Goal: Task Accomplishment & Management: Manage account settings

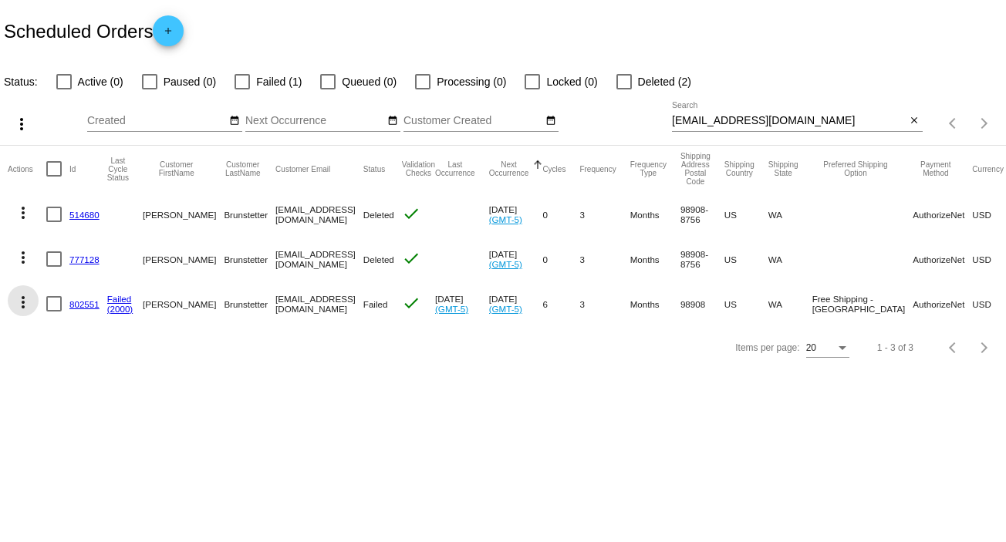
click at [19, 302] on mat-icon "more_vert" at bounding box center [23, 302] width 19 height 19
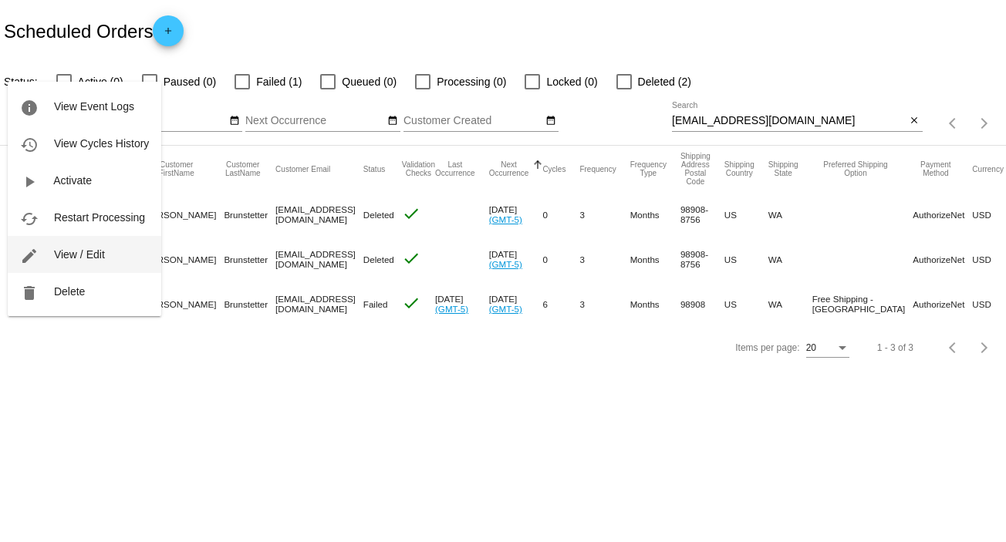
click at [84, 258] on span "View / Edit" at bounding box center [79, 254] width 51 height 12
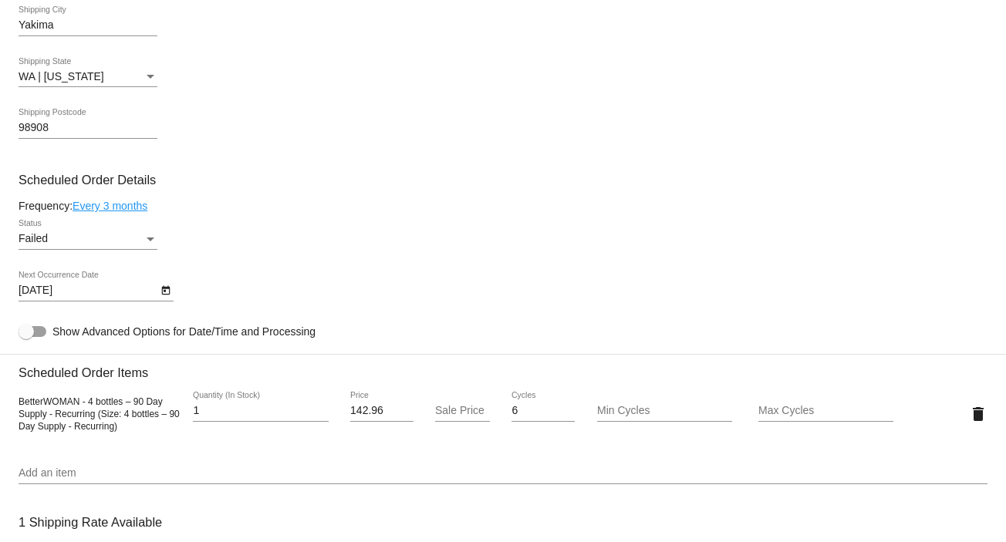
scroll to position [846, 0]
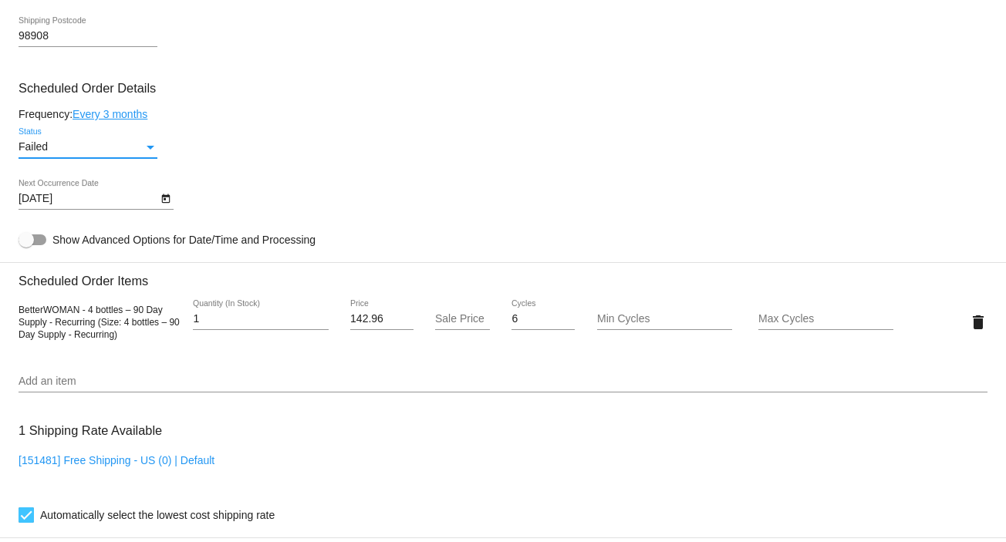
click at [147, 144] on div "Status" at bounding box center [151, 147] width 14 height 12
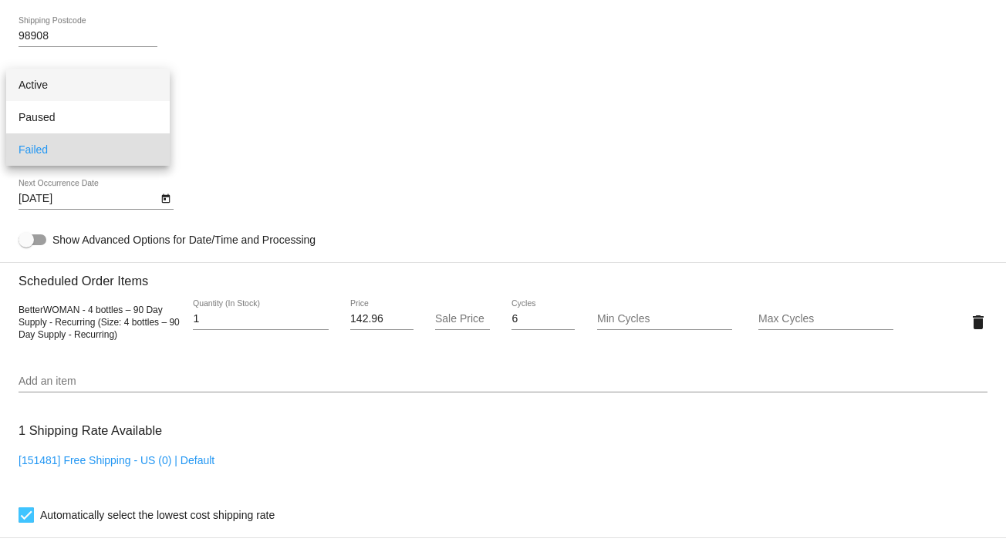
click at [105, 81] on span "Active" at bounding box center [88, 85] width 139 height 32
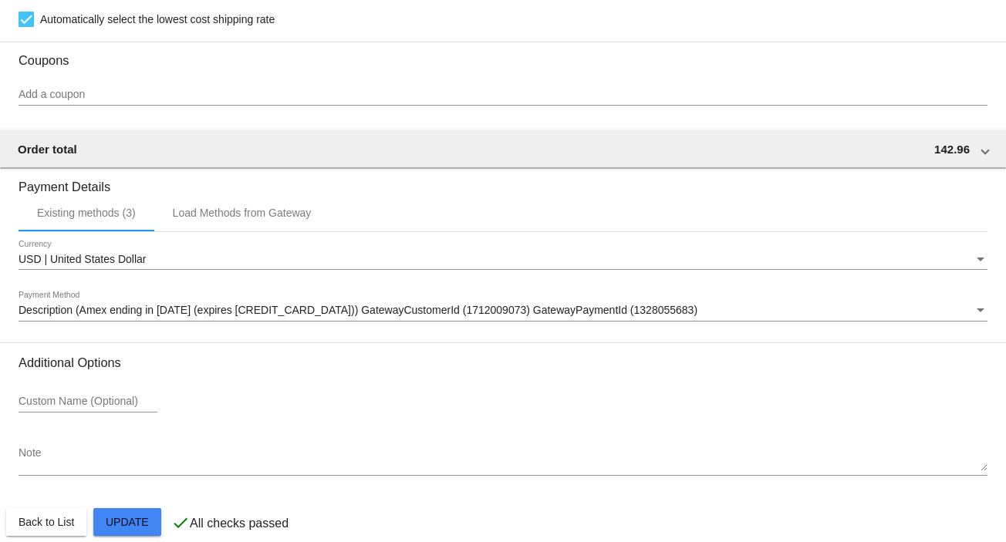
scroll to position [1365, 0]
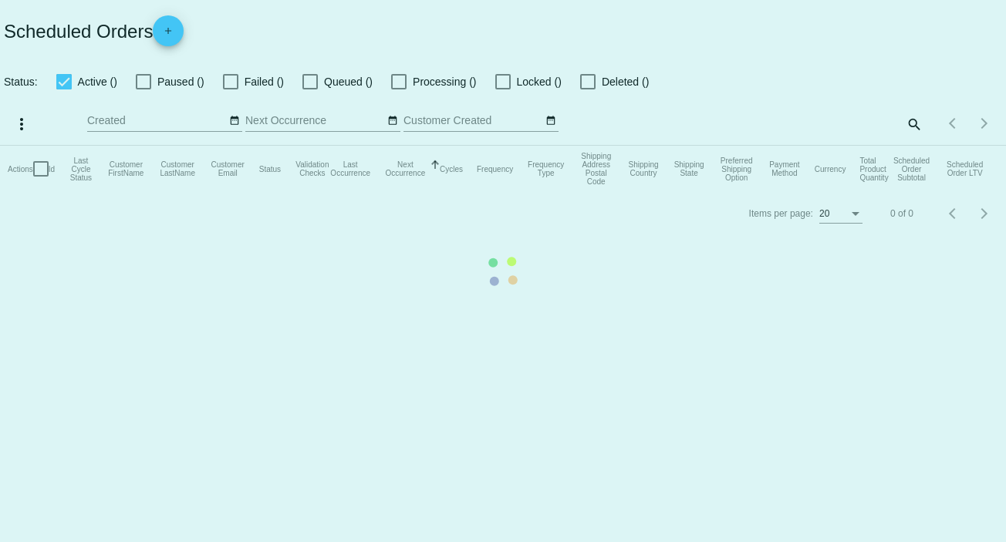
checkbox input "false"
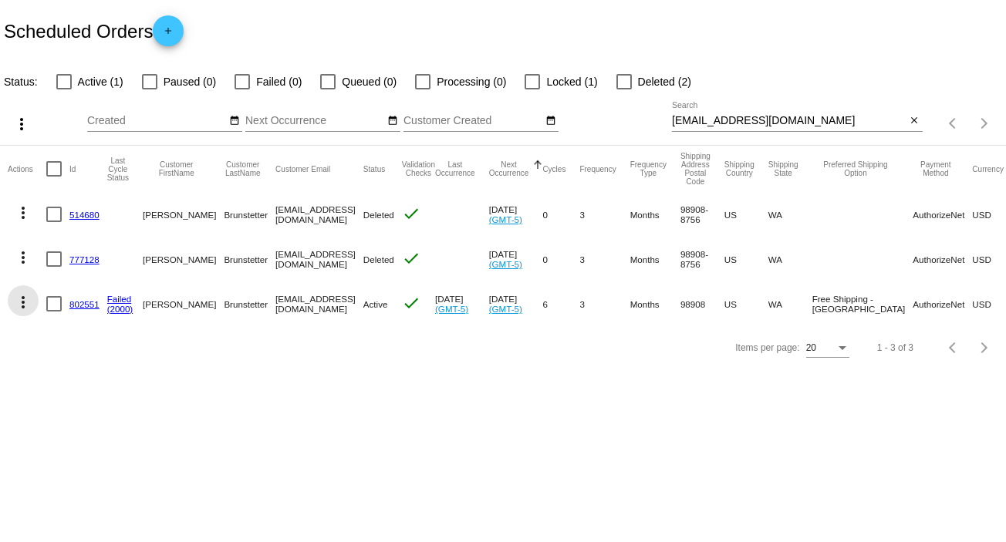
click at [25, 298] on mat-icon "more_vert" at bounding box center [23, 302] width 19 height 19
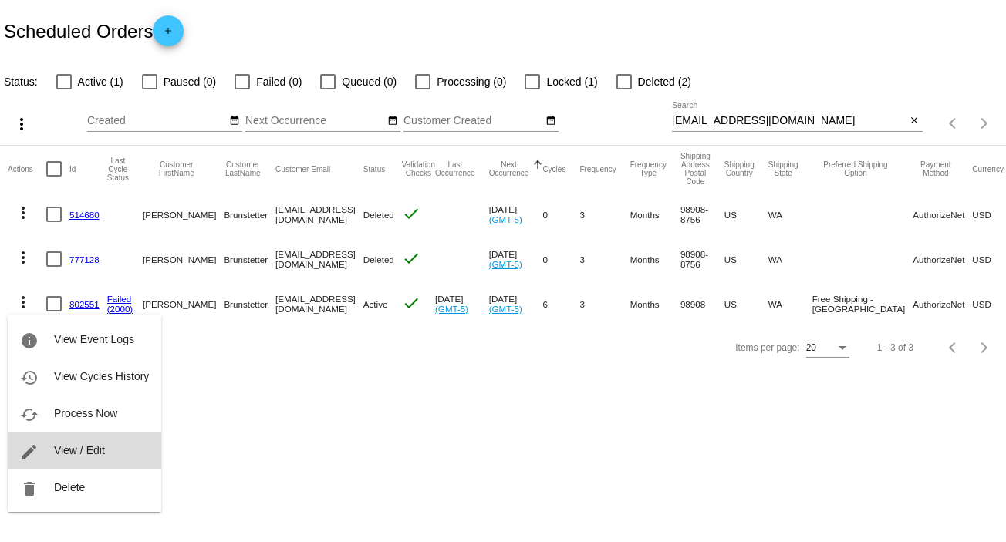
click at [105, 444] on button "edit View / Edit" at bounding box center [85, 450] width 154 height 37
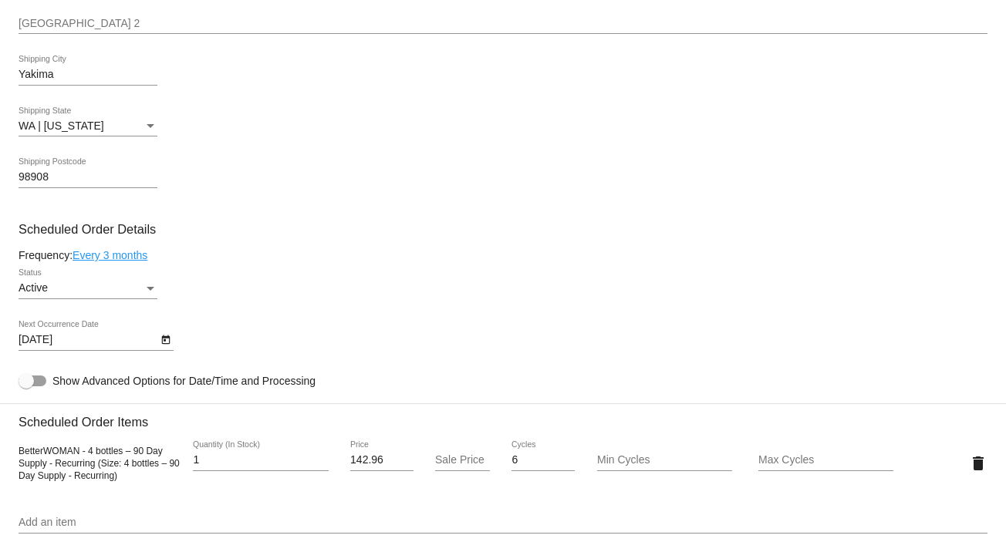
scroll to position [803, 0]
